Goal: Task Accomplishment & Management: Manage account settings

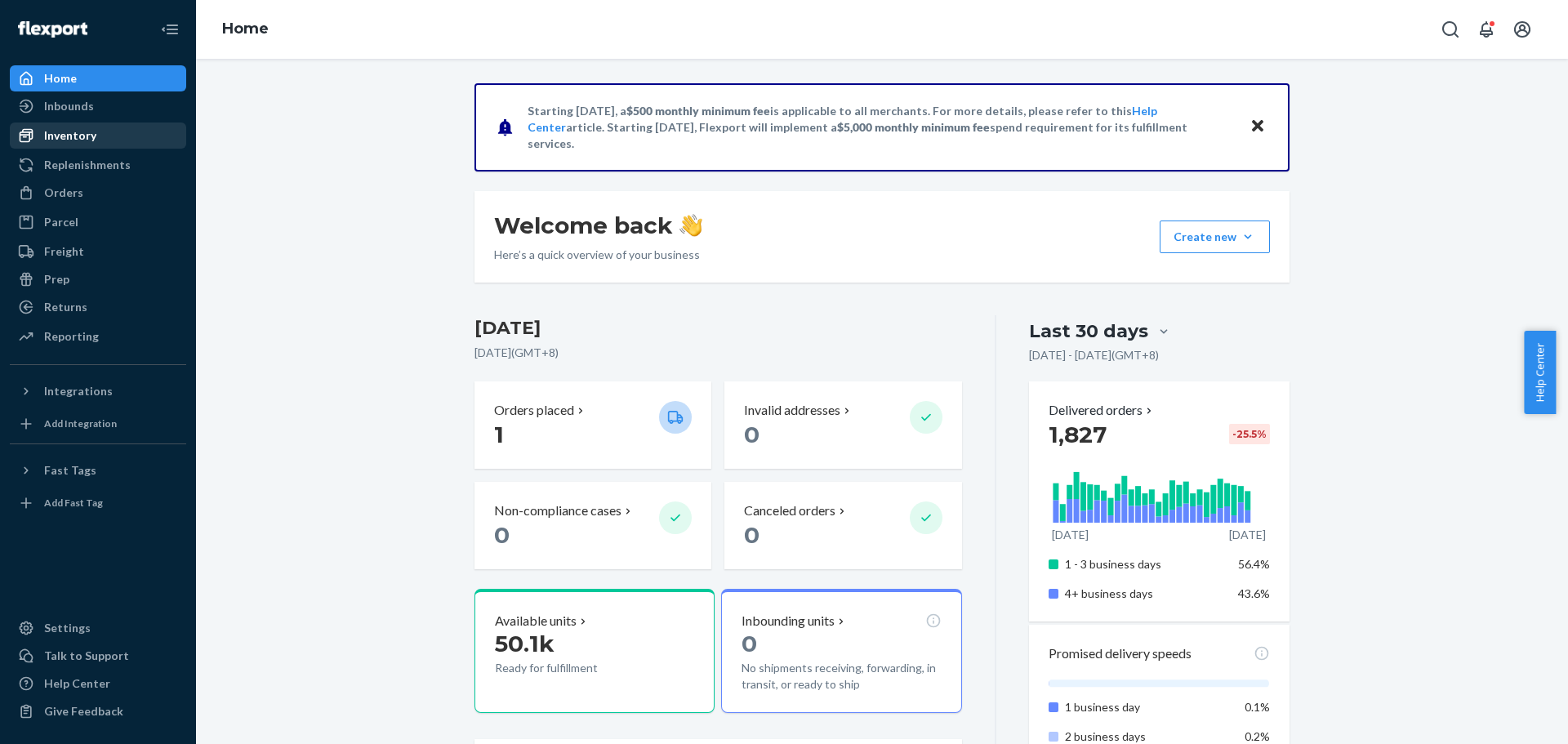
click at [106, 133] on div "Inventory" at bounding box center [98, 136] width 173 height 23
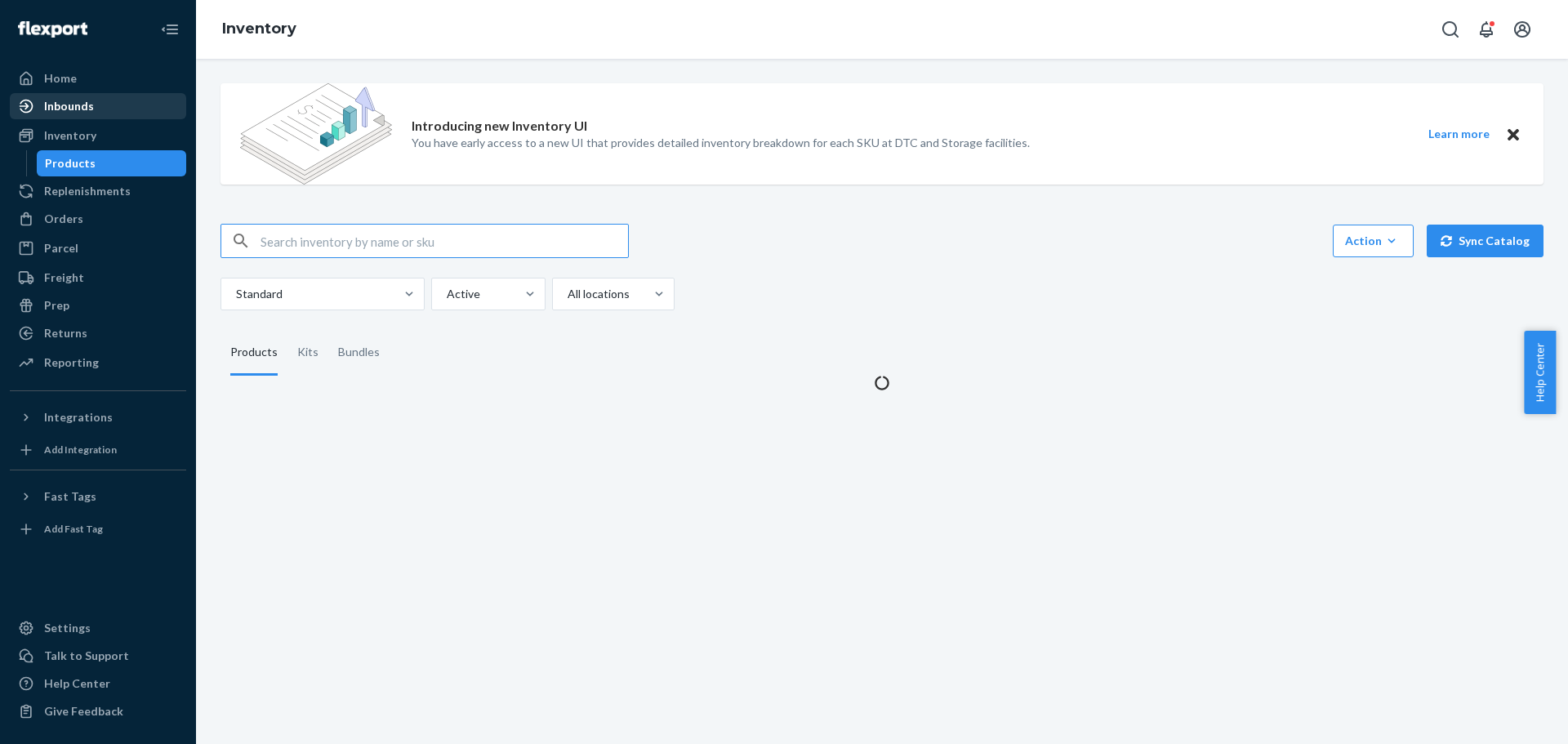
click at [108, 103] on div "Inbounds" at bounding box center [98, 106] width 173 height 23
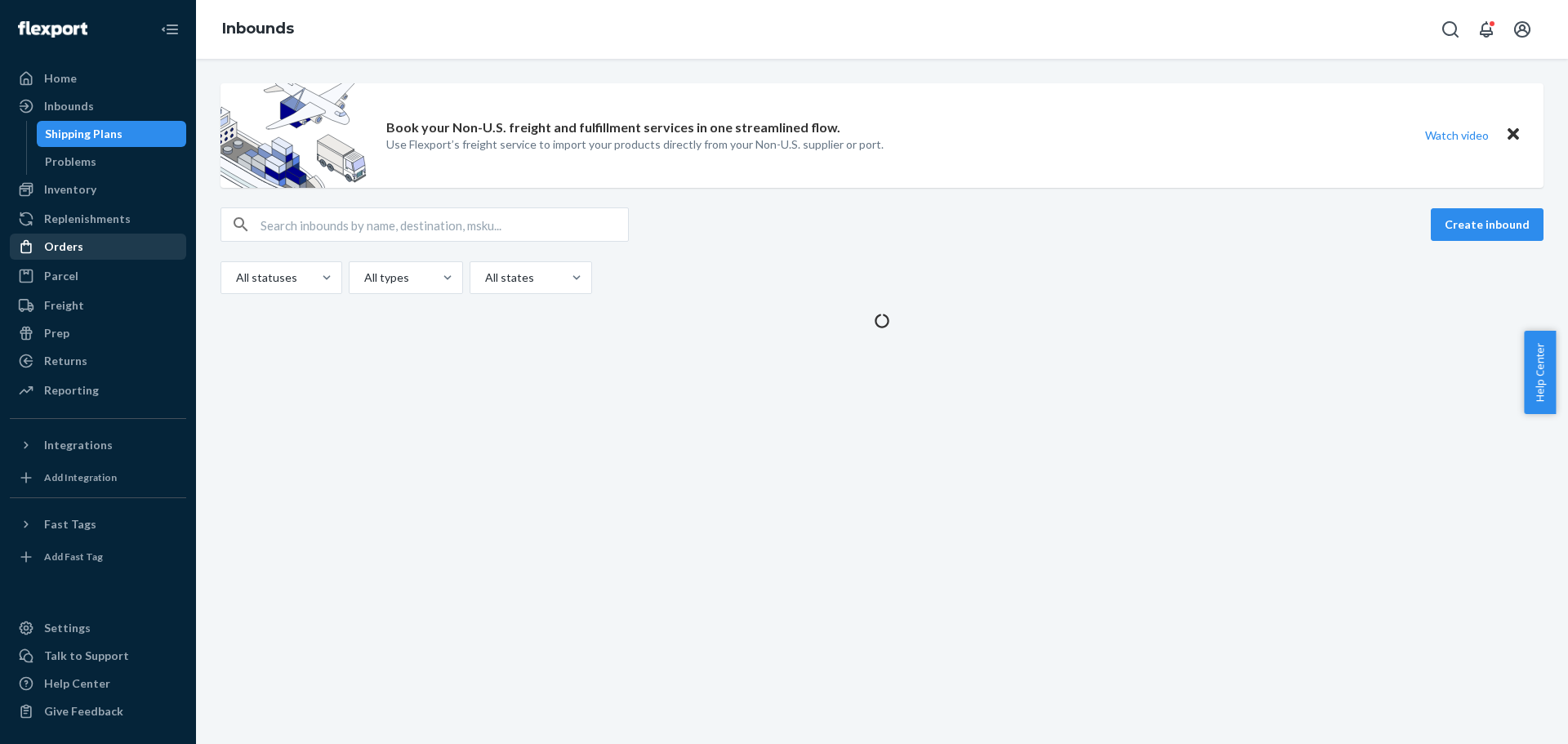
click at [82, 256] on div "Orders" at bounding box center [98, 246] width 173 height 23
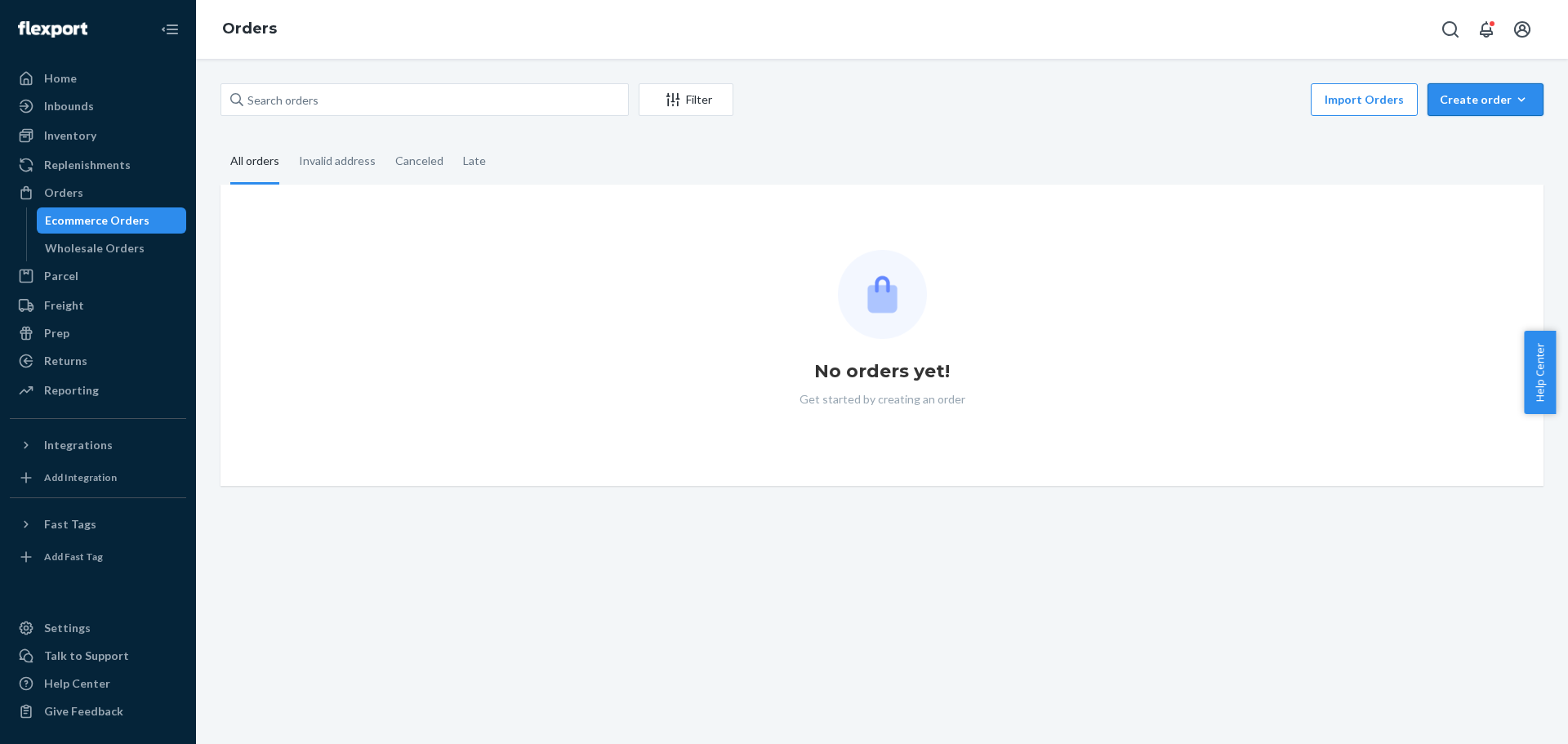
click at [1467, 105] on div "Create order" at bounding box center [1485, 100] width 92 height 16
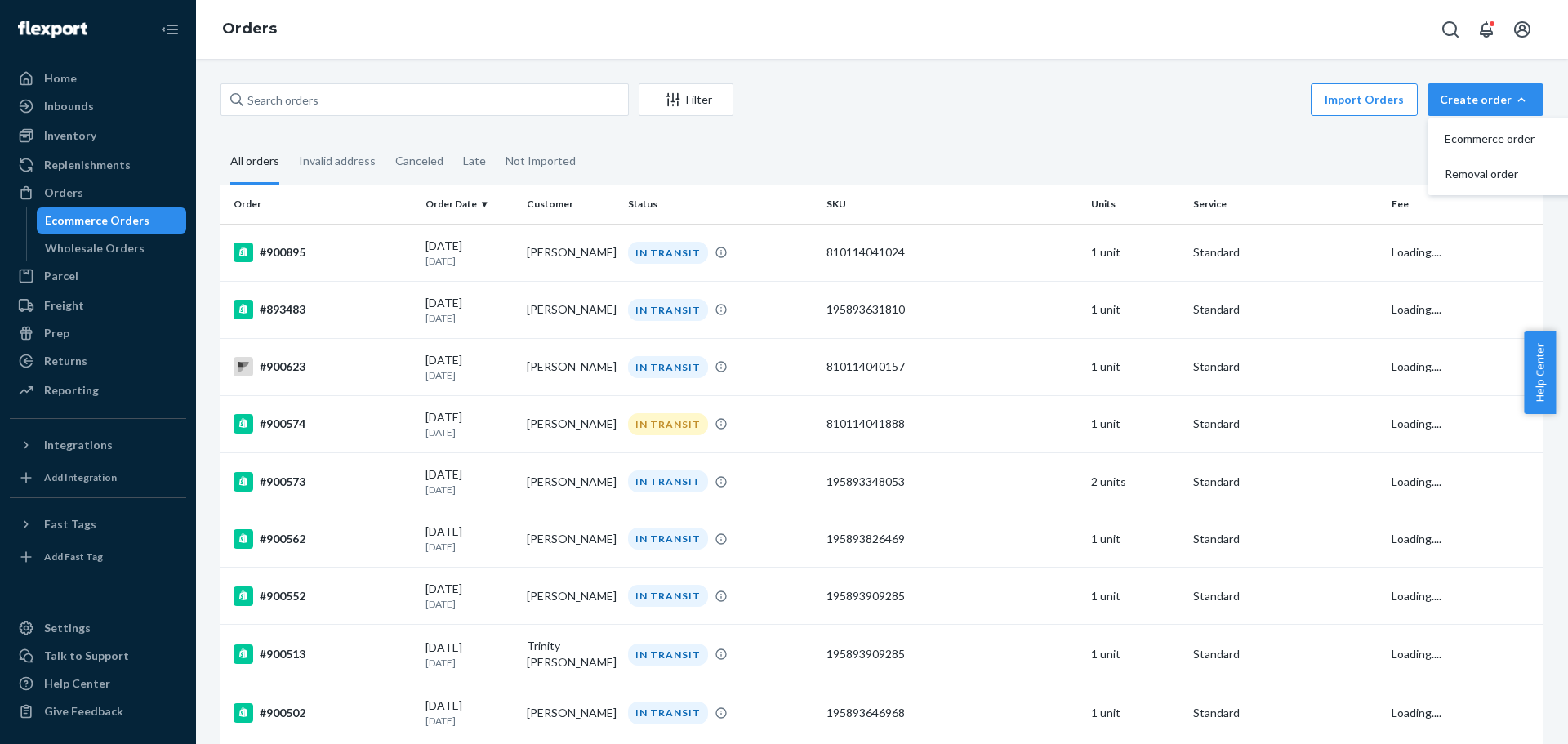
drag, startPoint x: 971, startPoint y: 106, endPoint x: 533, endPoint y: 123, distance: 438.3
click at [966, 106] on div "Import Orders Create order Ecommerce order Removal order" at bounding box center [1143, 102] width 800 height 36
click at [381, 100] on input "text" at bounding box center [424, 100] width 408 height 33
paste input "892198"
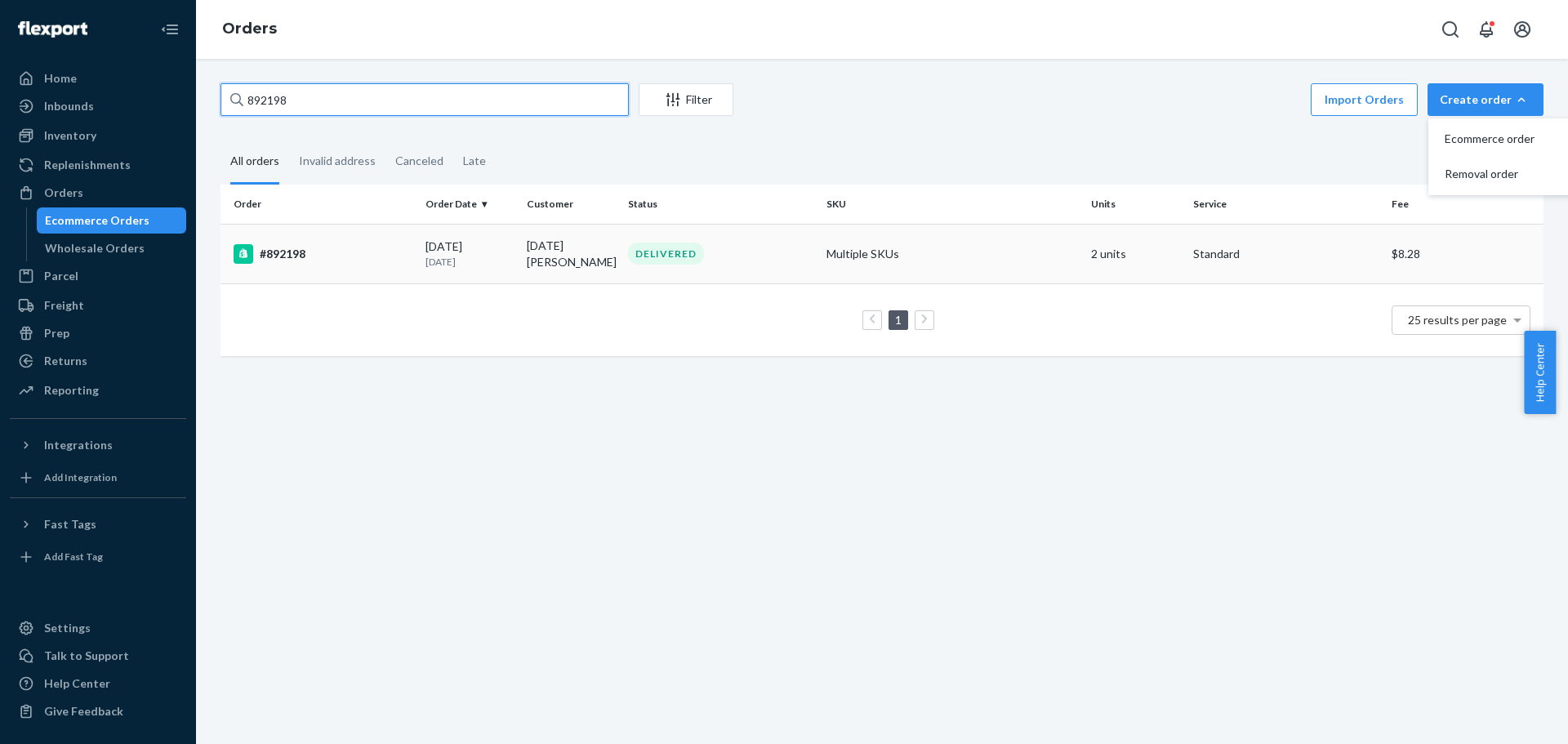
type input "892198"
click at [285, 251] on div "#892198" at bounding box center [323, 255] width 179 height 20
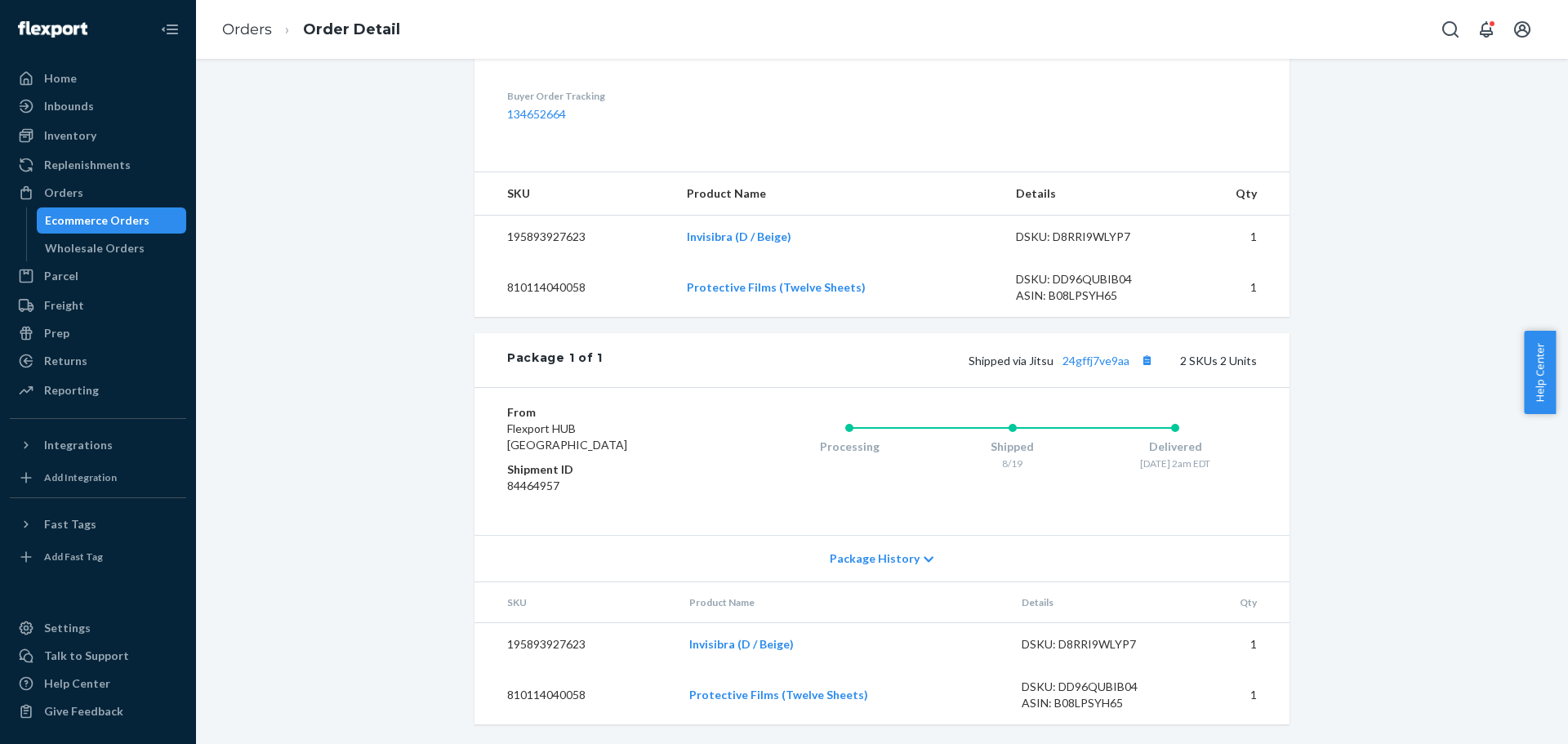
scroll to position [517, 0]
